Goal: Information Seeking & Learning: Learn about a topic

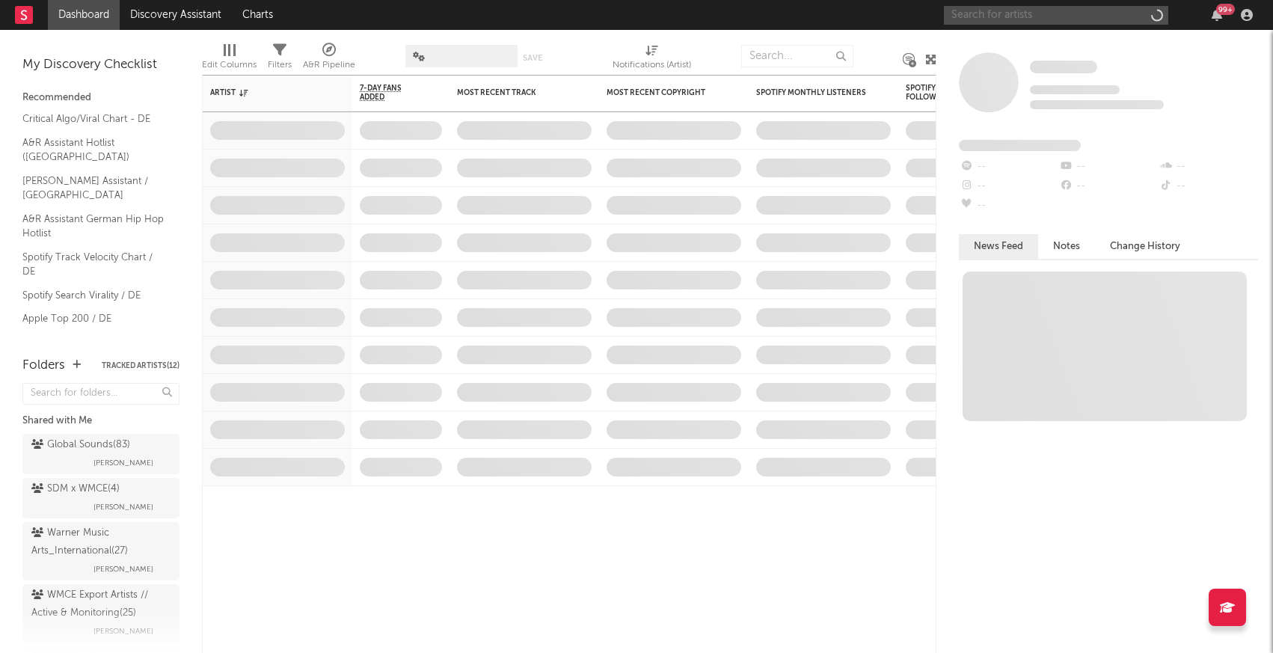
click at [1058, 22] on input "text" at bounding box center [1056, 15] width 224 height 19
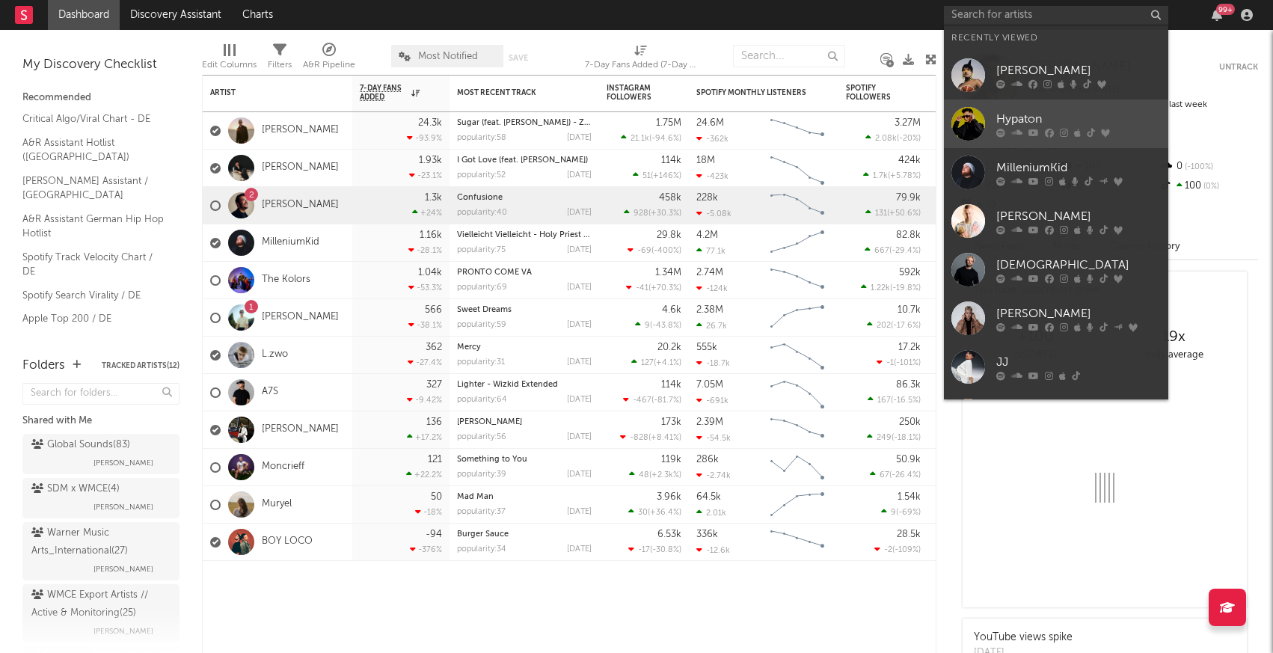
click at [957, 130] on div at bounding box center [968, 124] width 34 height 34
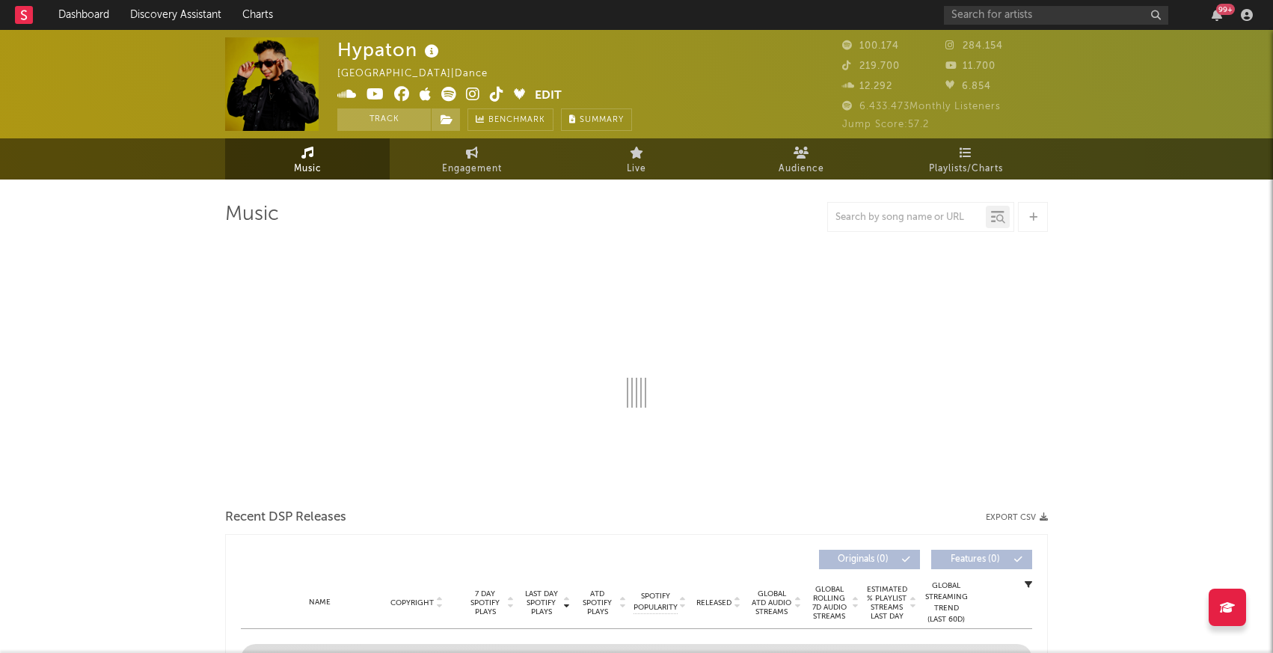
select select "6m"
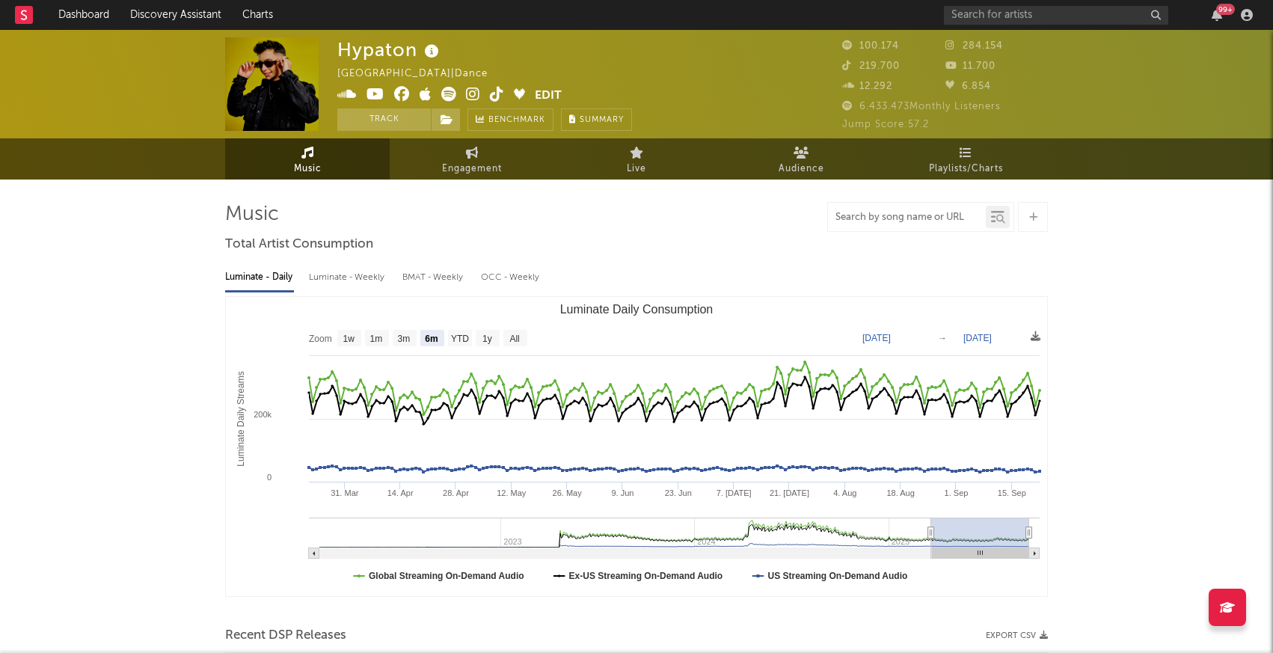
click at [914, 222] on input "text" at bounding box center [907, 218] width 158 height 12
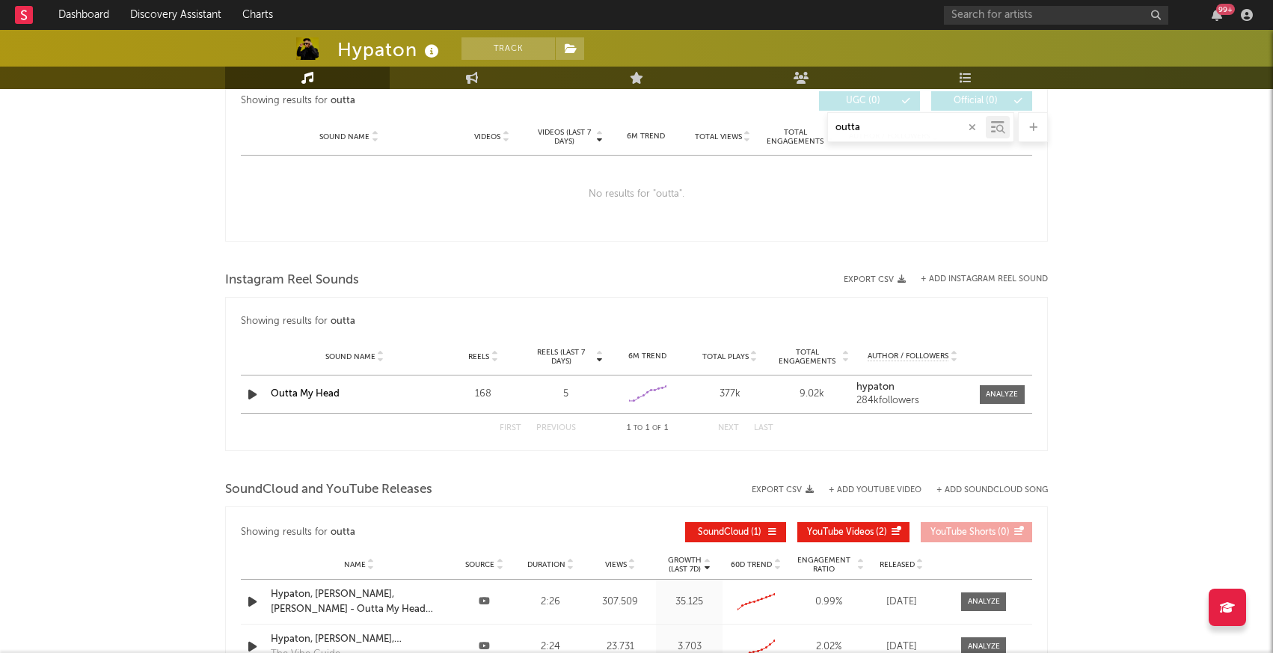
scroll to position [826, 0]
type input "outta"
click at [1002, 397] on div at bounding box center [1002, 393] width 32 height 11
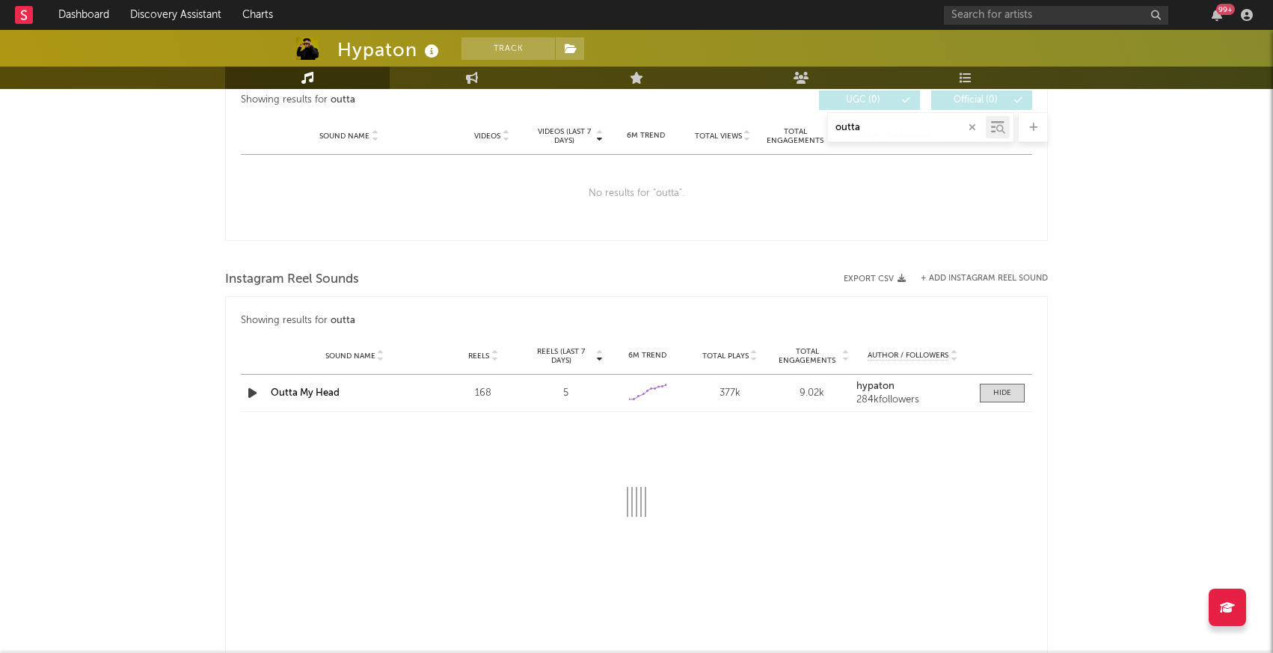
select select "1w"
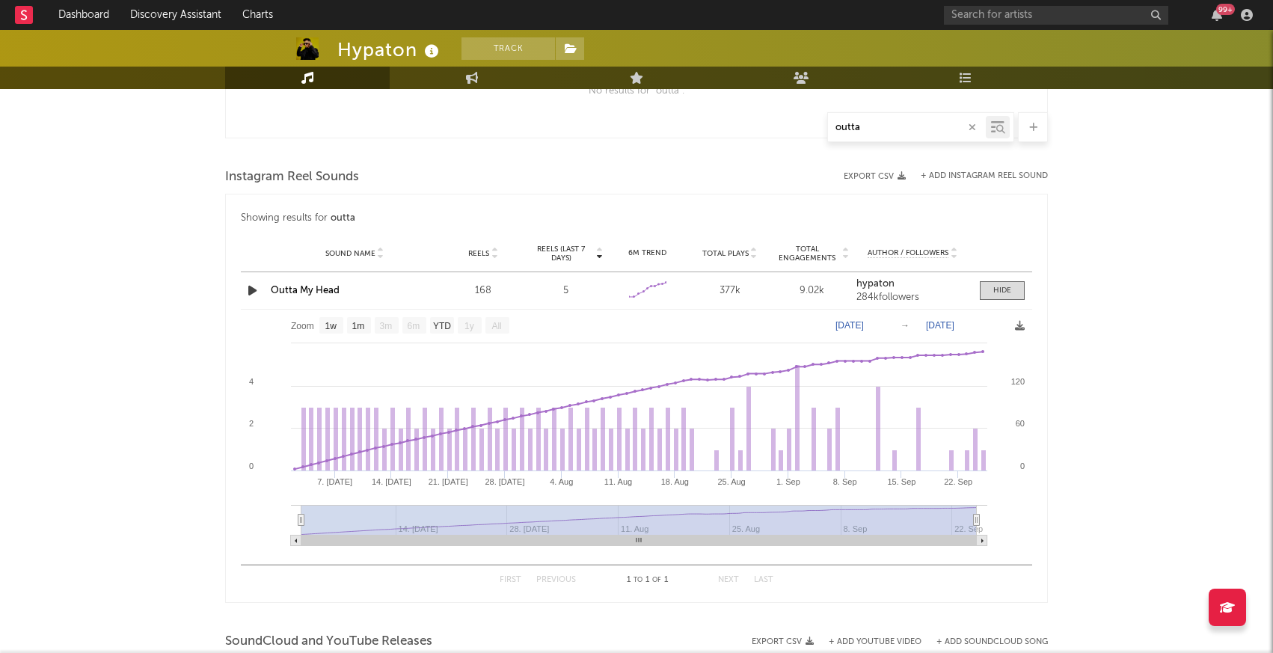
scroll to position [947, 0]
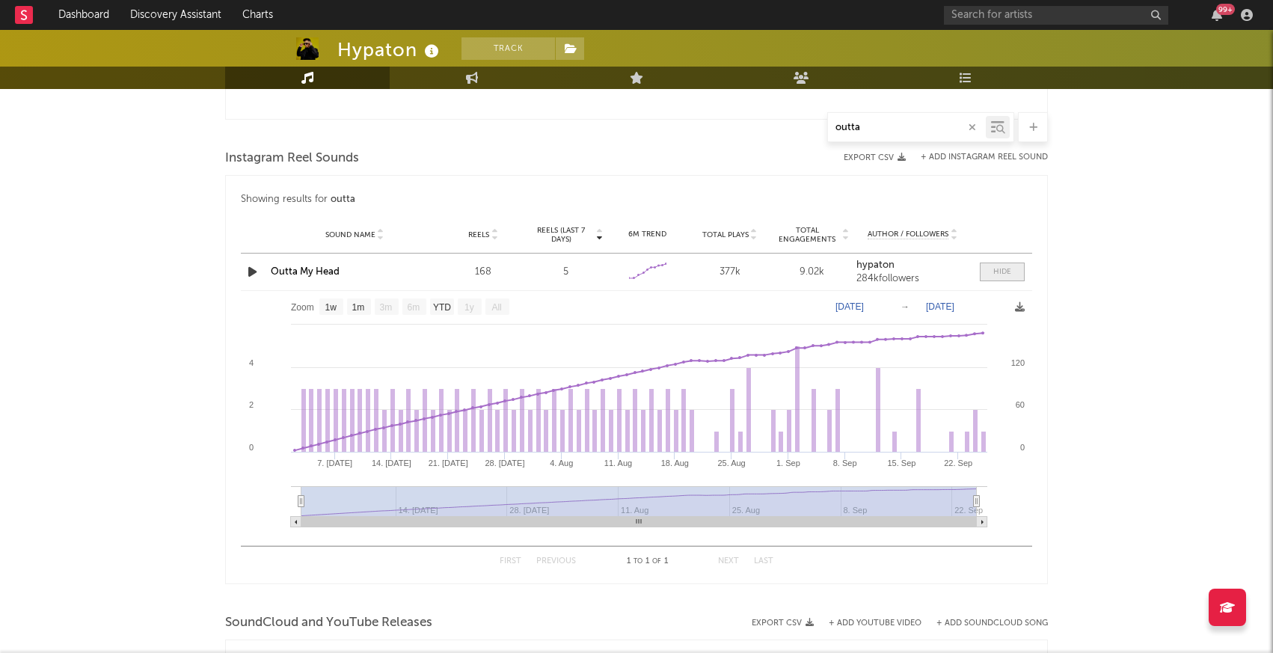
click at [1002, 274] on div at bounding box center [1002, 271] width 18 height 11
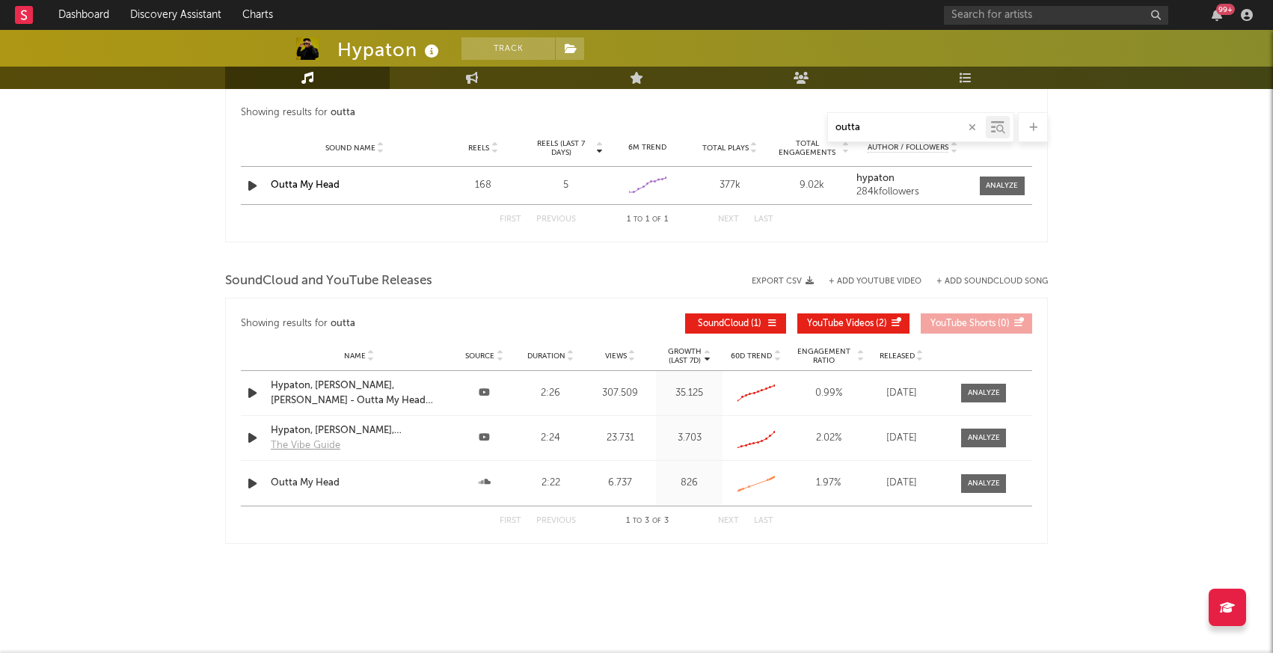
scroll to position [0, 0]
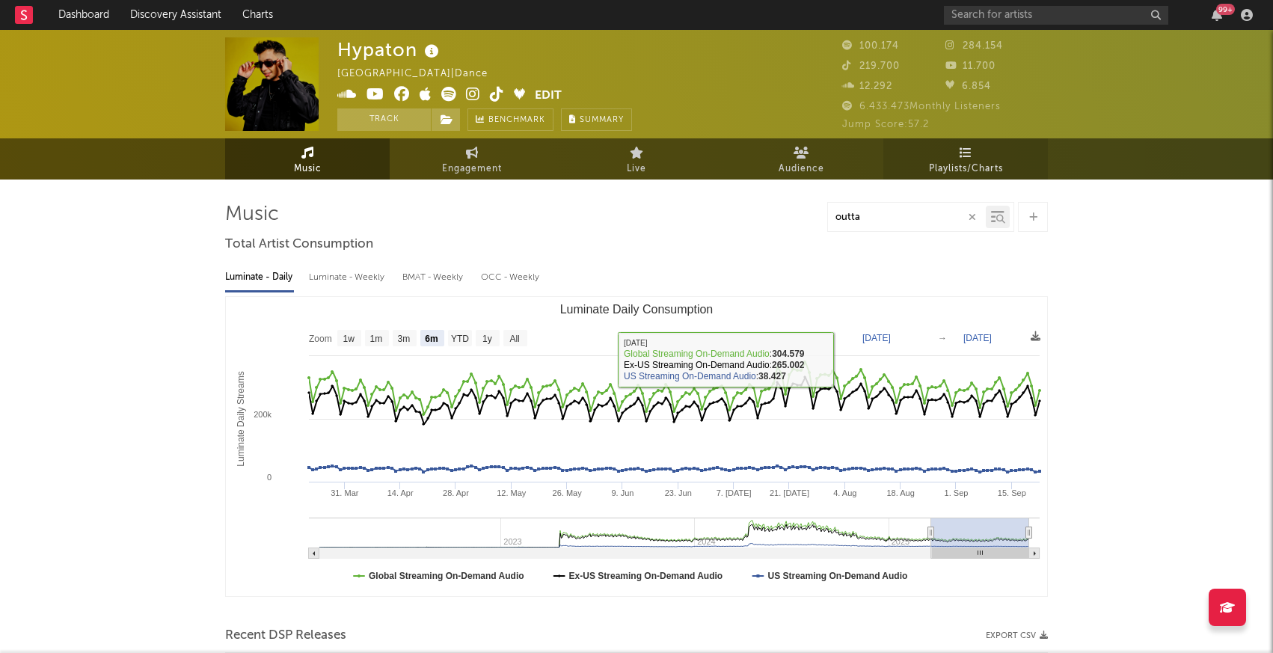
click at [966, 159] on link "Playlists/Charts" at bounding box center [965, 158] width 165 height 41
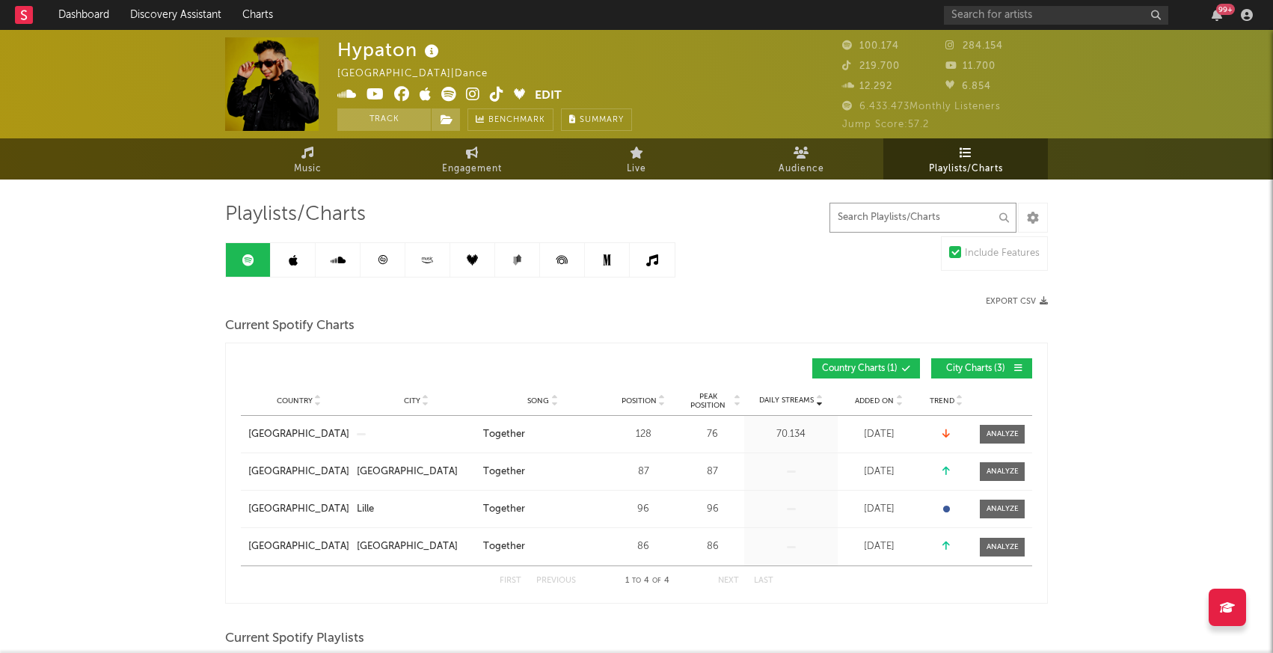
click at [913, 218] on input "text" at bounding box center [923, 218] width 187 height 30
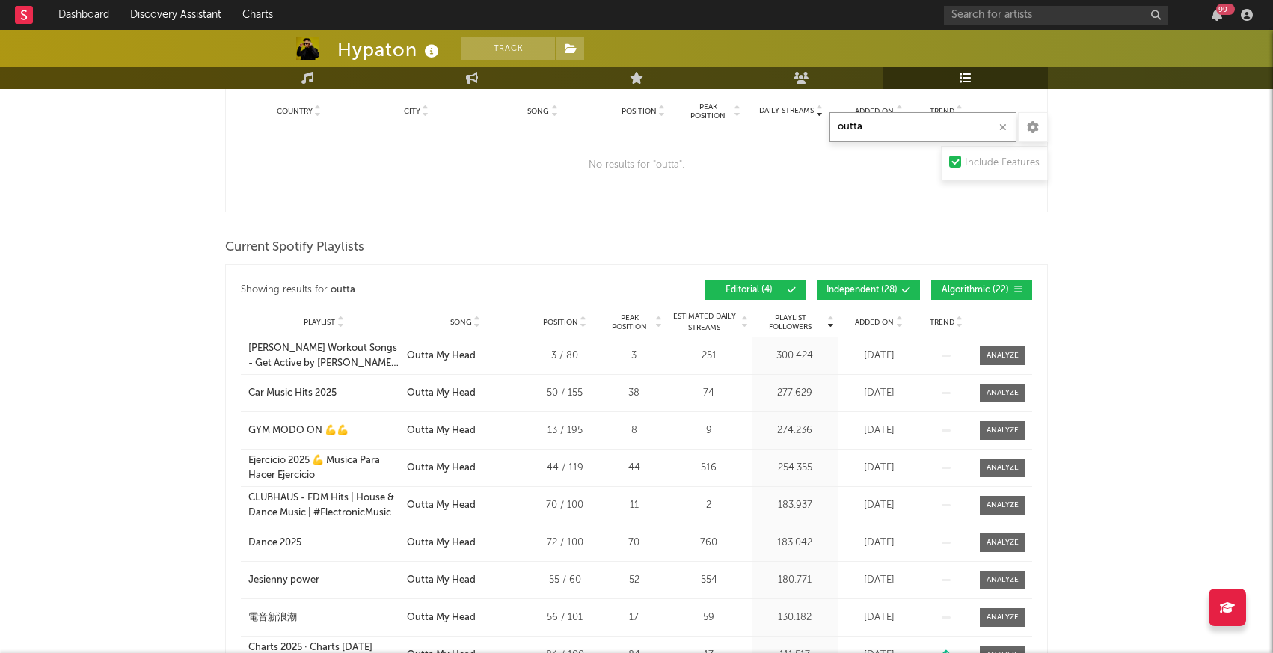
scroll to position [293, 0]
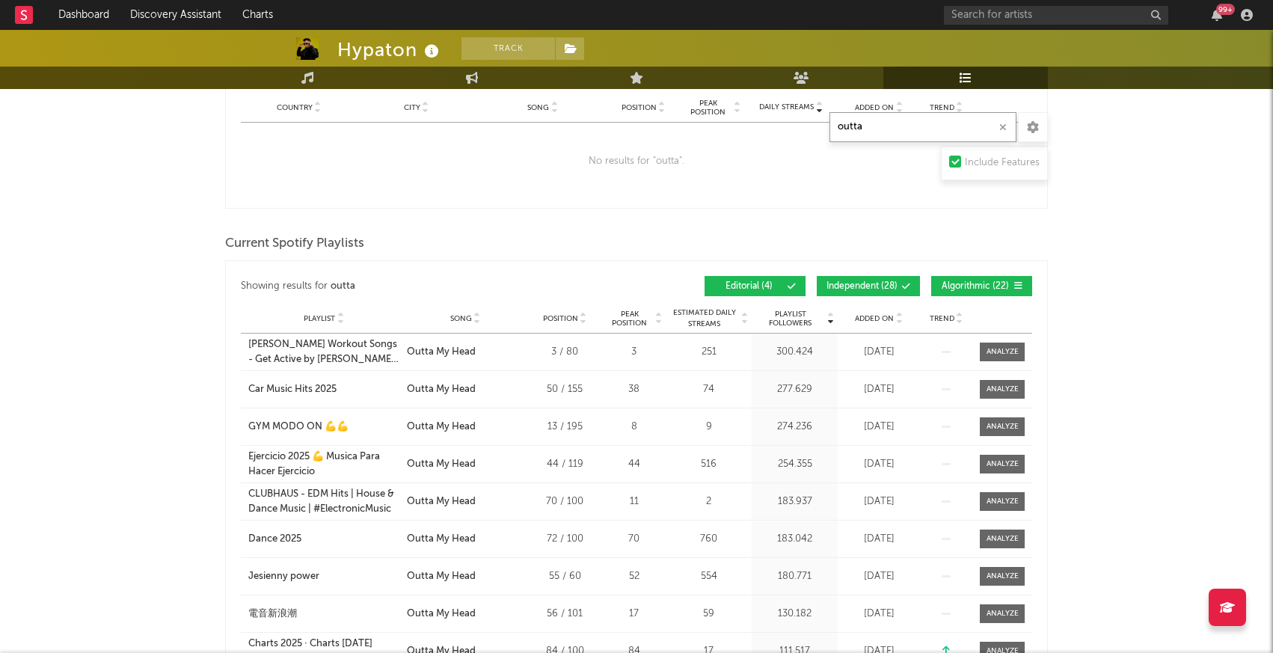
type input "outta"
click at [961, 286] on span "Algorithmic ( 22 )" at bounding box center [975, 286] width 69 height 9
click at [877, 314] on span "Added On" at bounding box center [874, 318] width 39 height 9
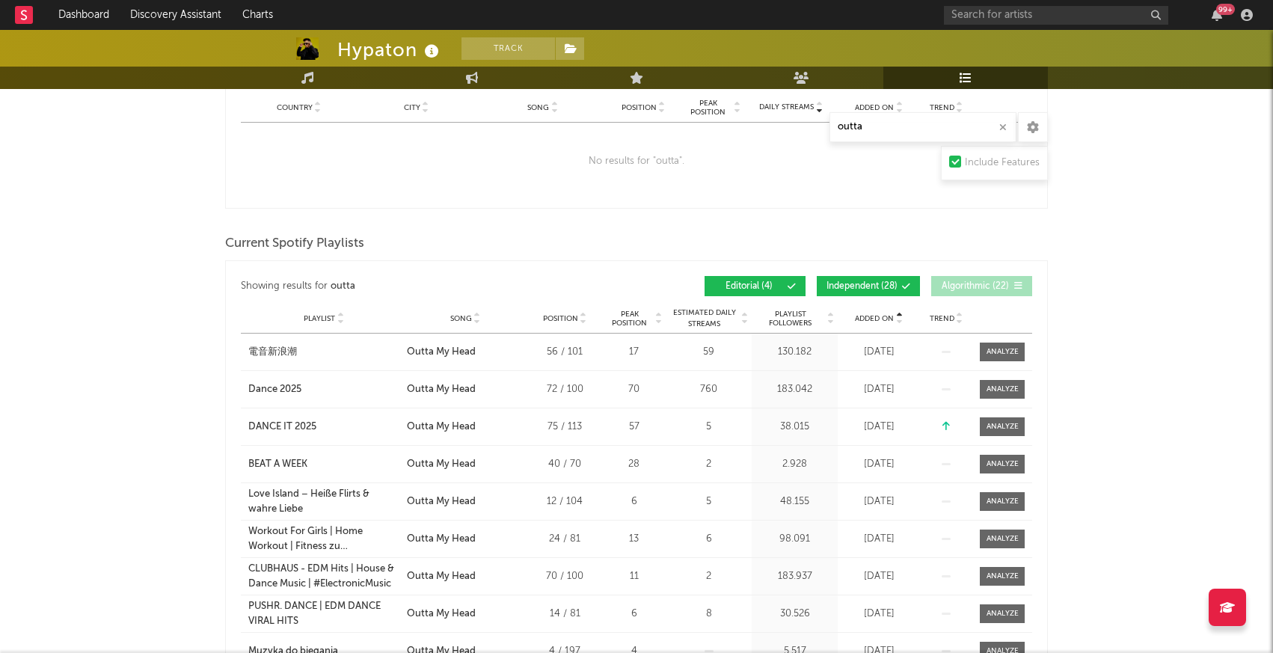
click at [877, 314] on span "Added On" at bounding box center [874, 318] width 39 height 9
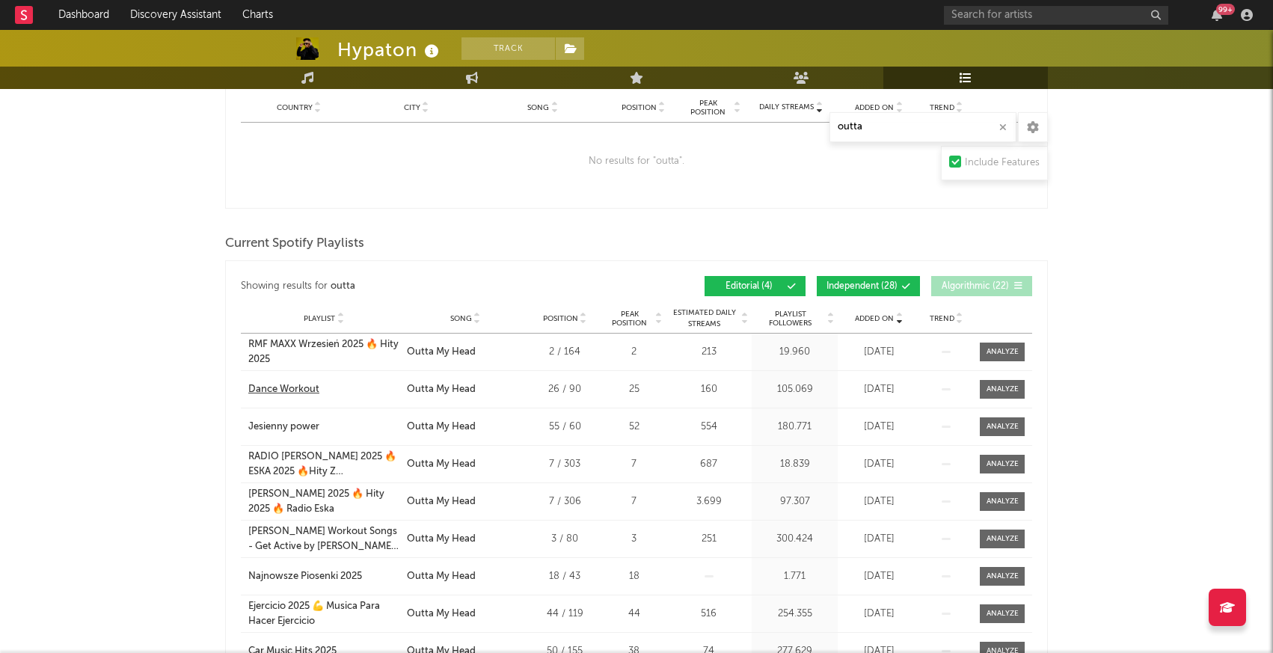
click at [290, 387] on div "Dance Workout" at bounding box center [283, 389] width 71 height 15
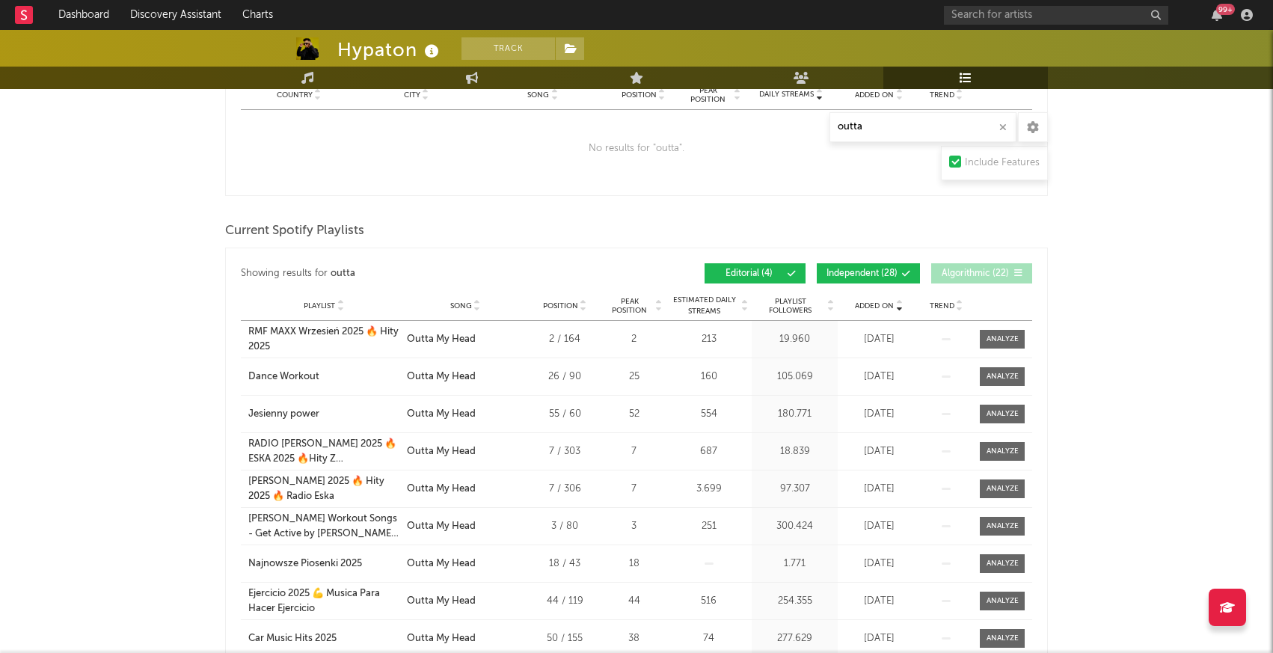
scroll to position [310, 0]
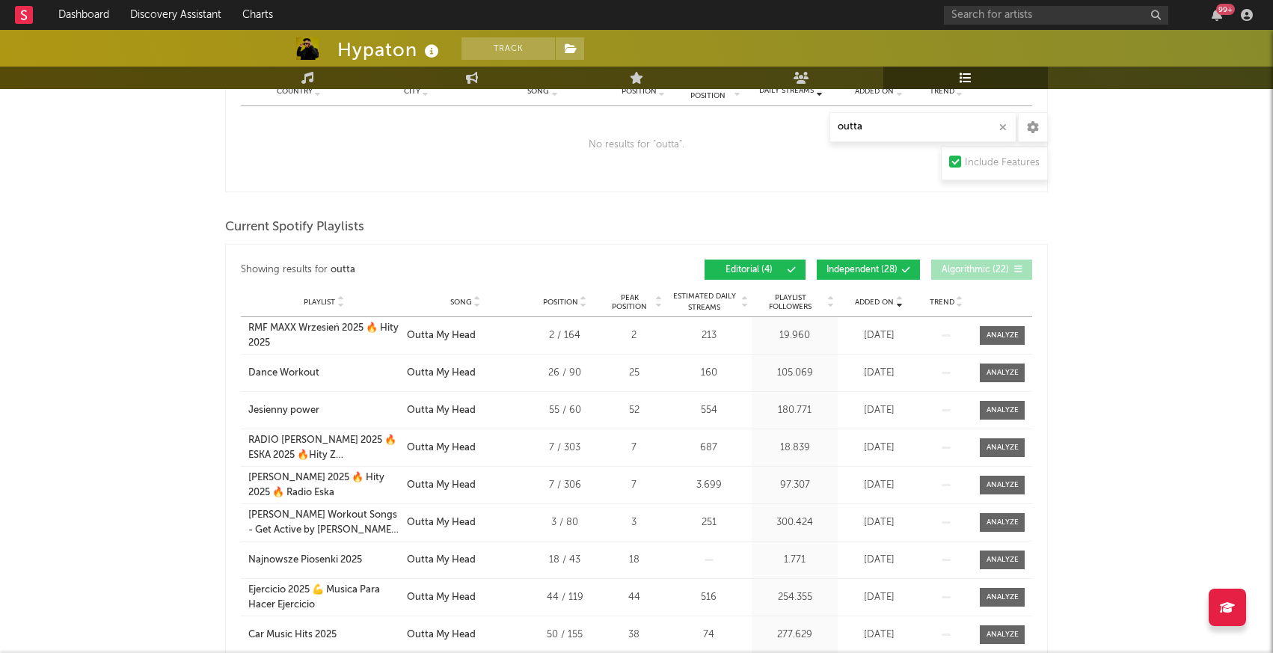
click at [862, 268] on span "Independent ( 28 )" at bounding box center [862, 270] width 71 height 9
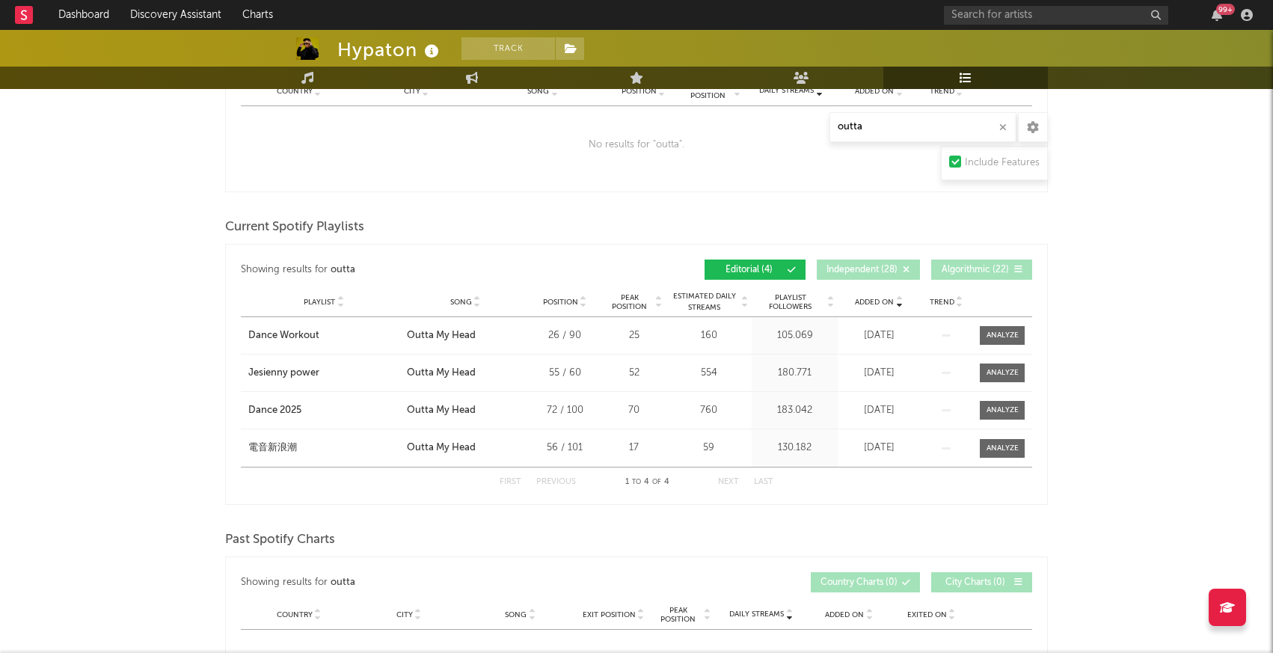
click at [1157, 340] on div "Hypaton Track [GEOGRAPHIC_DATA] | Dance Edit Track Benchmark Summary 100.174 28…" at bounding box center [636, 635] width 1273 height 1831
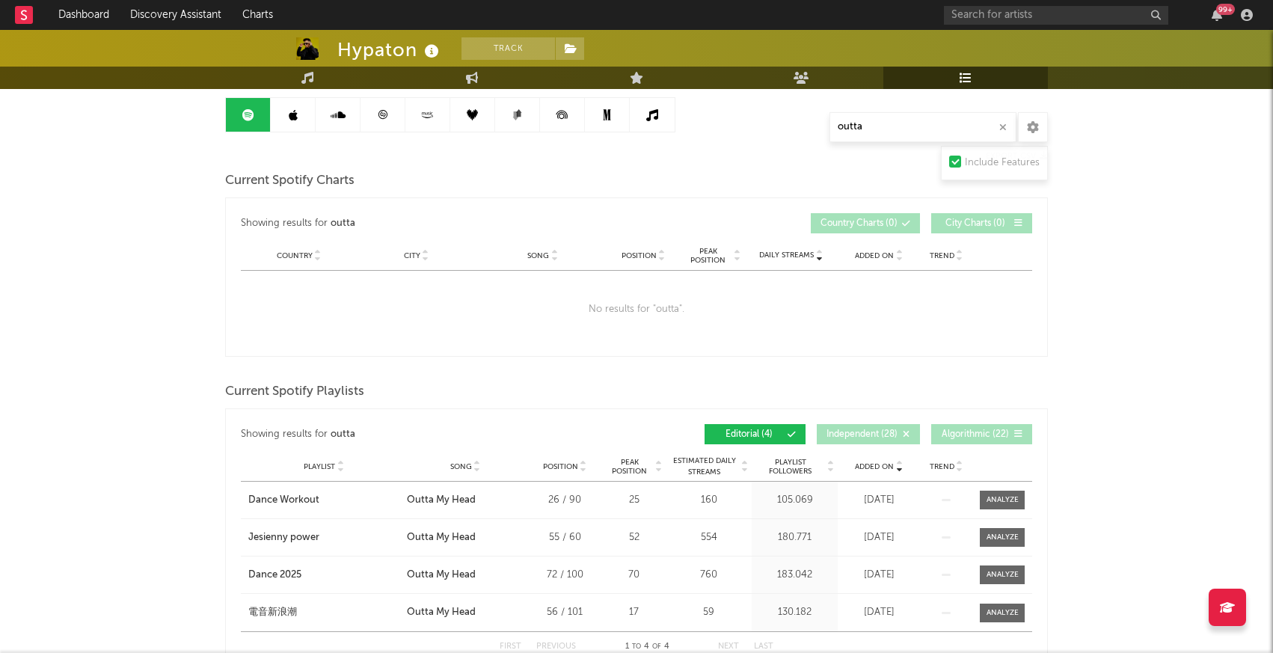
scroll to position [0, 0]
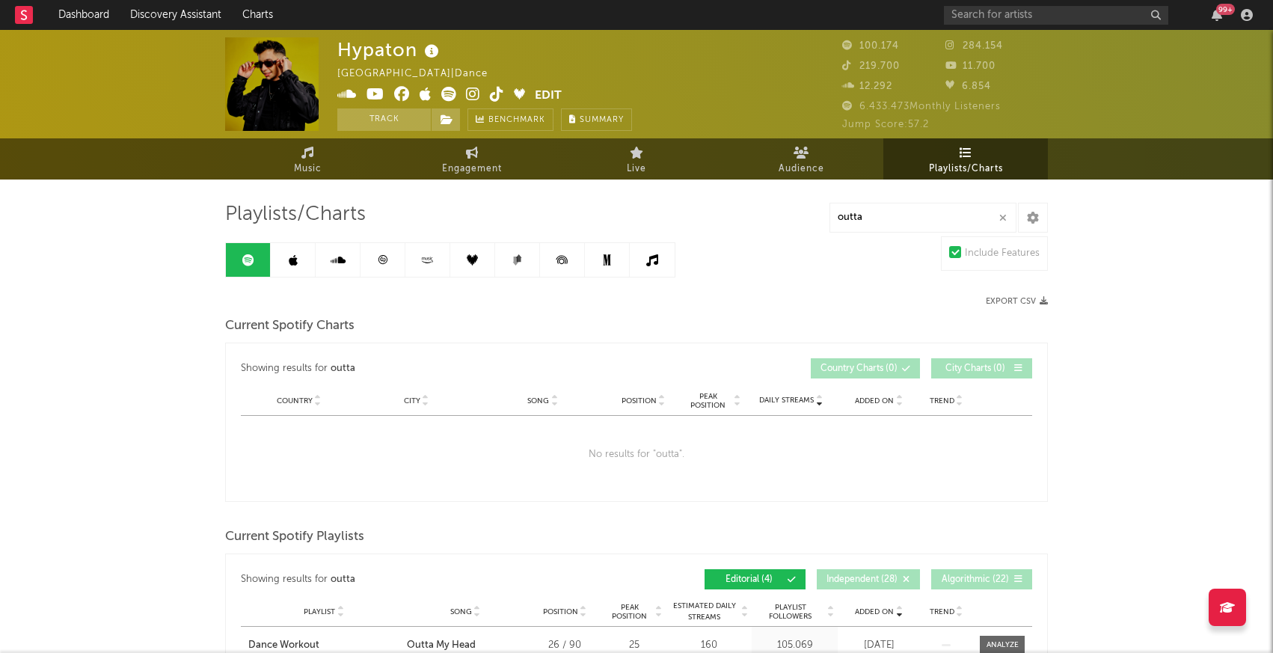
click at [393, 256] on link at bounding box center [383, 260] width 45 height 34
